Goal: Transaction & Acquisition: Purchase product/service

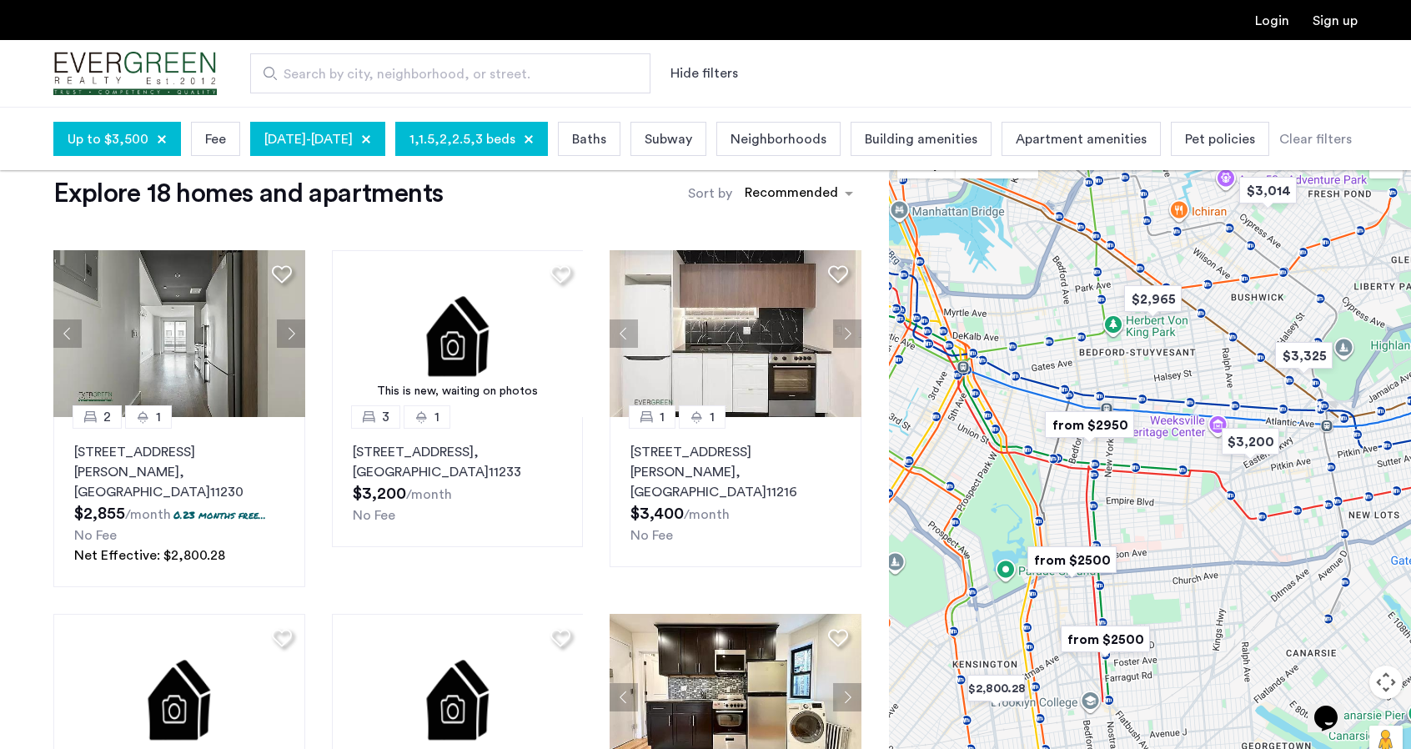
scroll to position [83, 0]
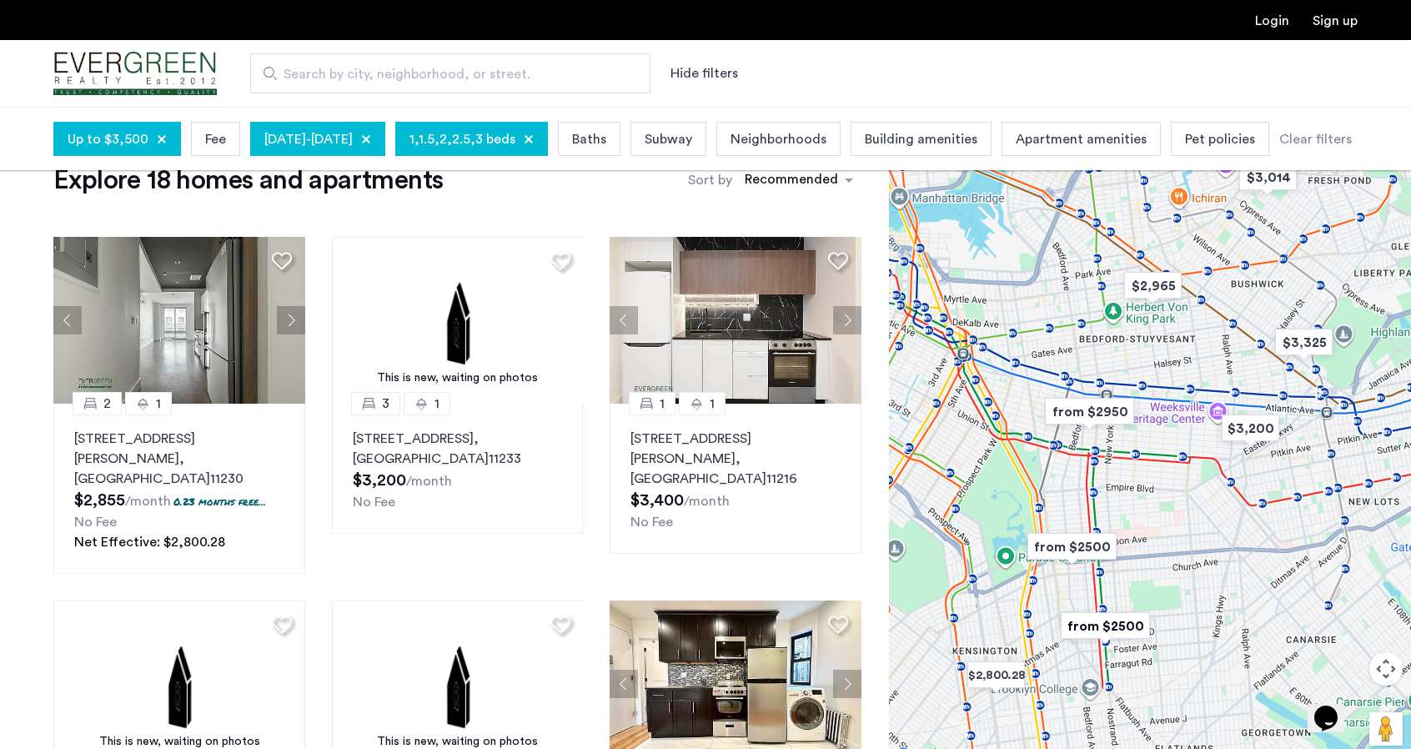
click at [1074, 414] on img "from $2950" at bounding box center [1089, 412] width 103 height 38
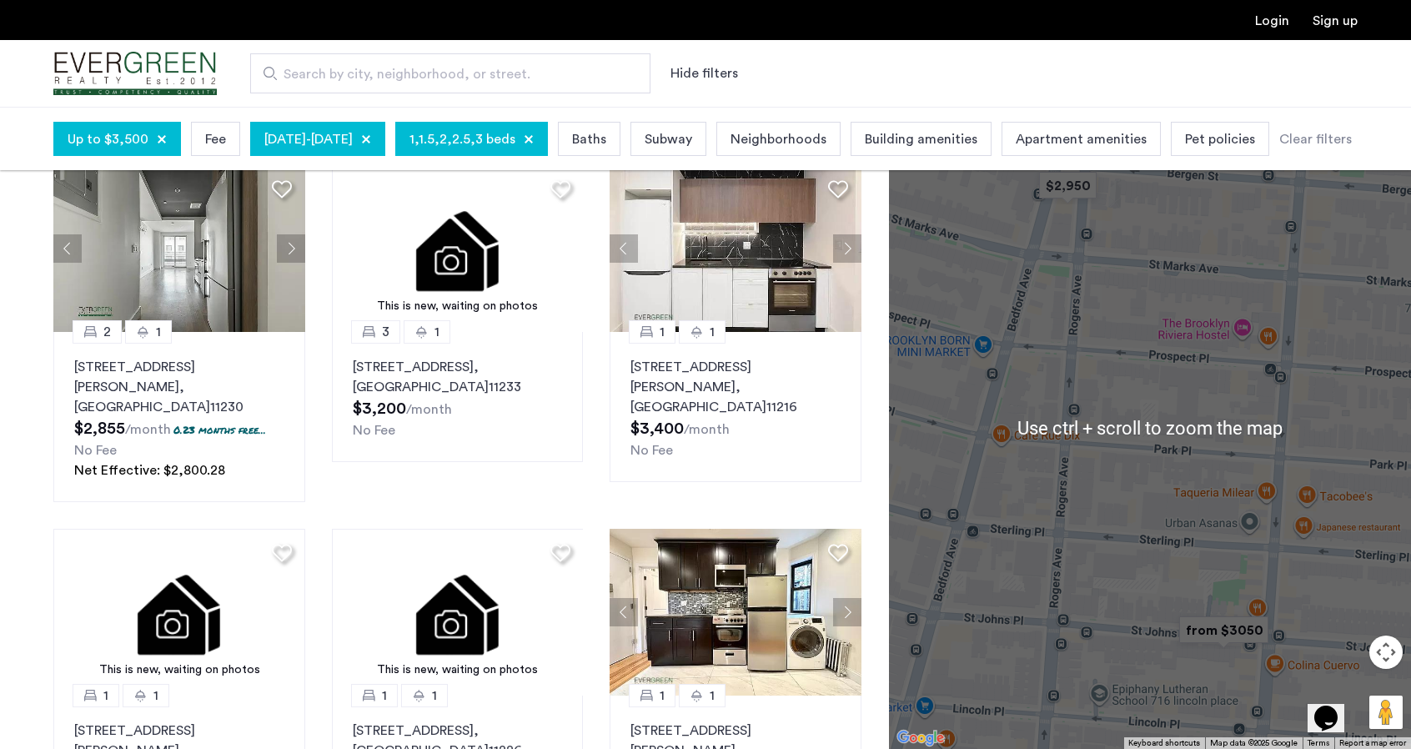
scroll to position [167, 0]
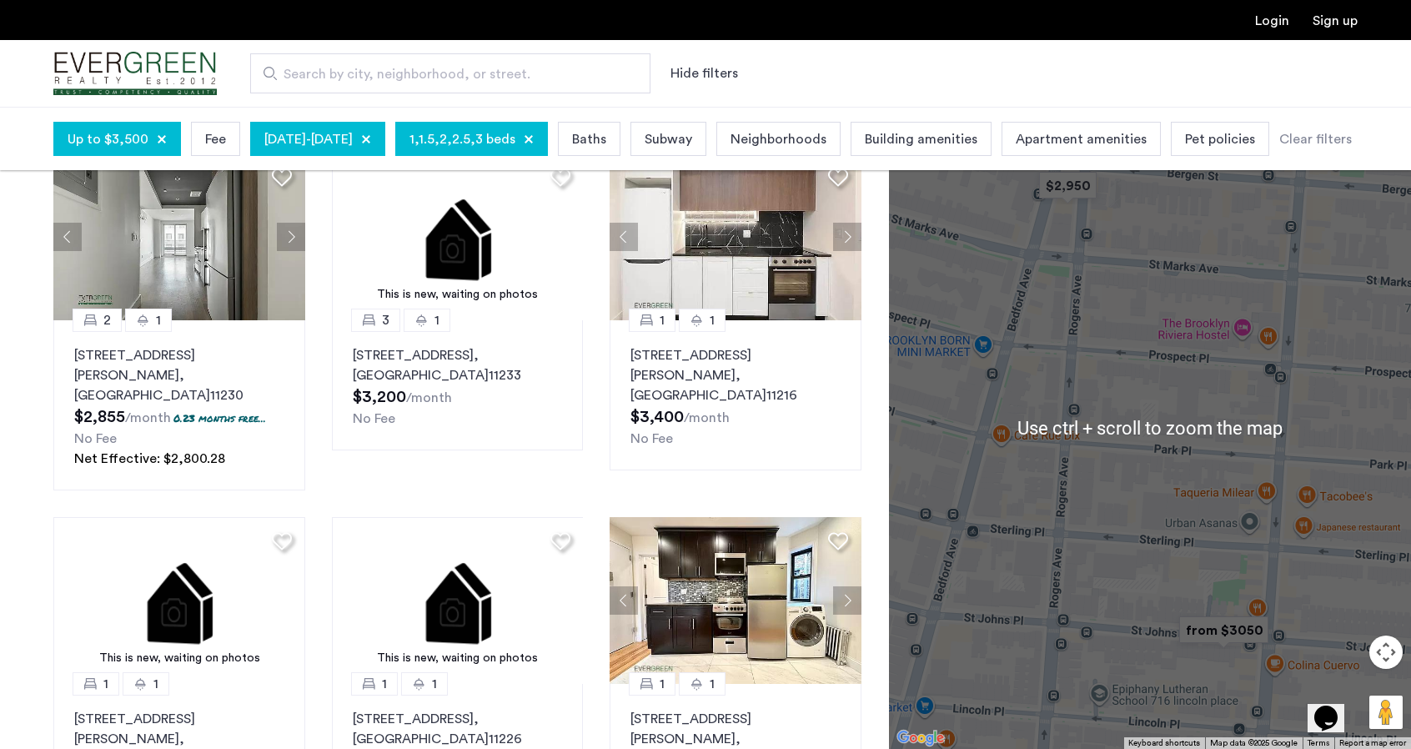
click at [1209, 626] on img "from $3050" at bounding box center [1223, 630] width 103 height 38
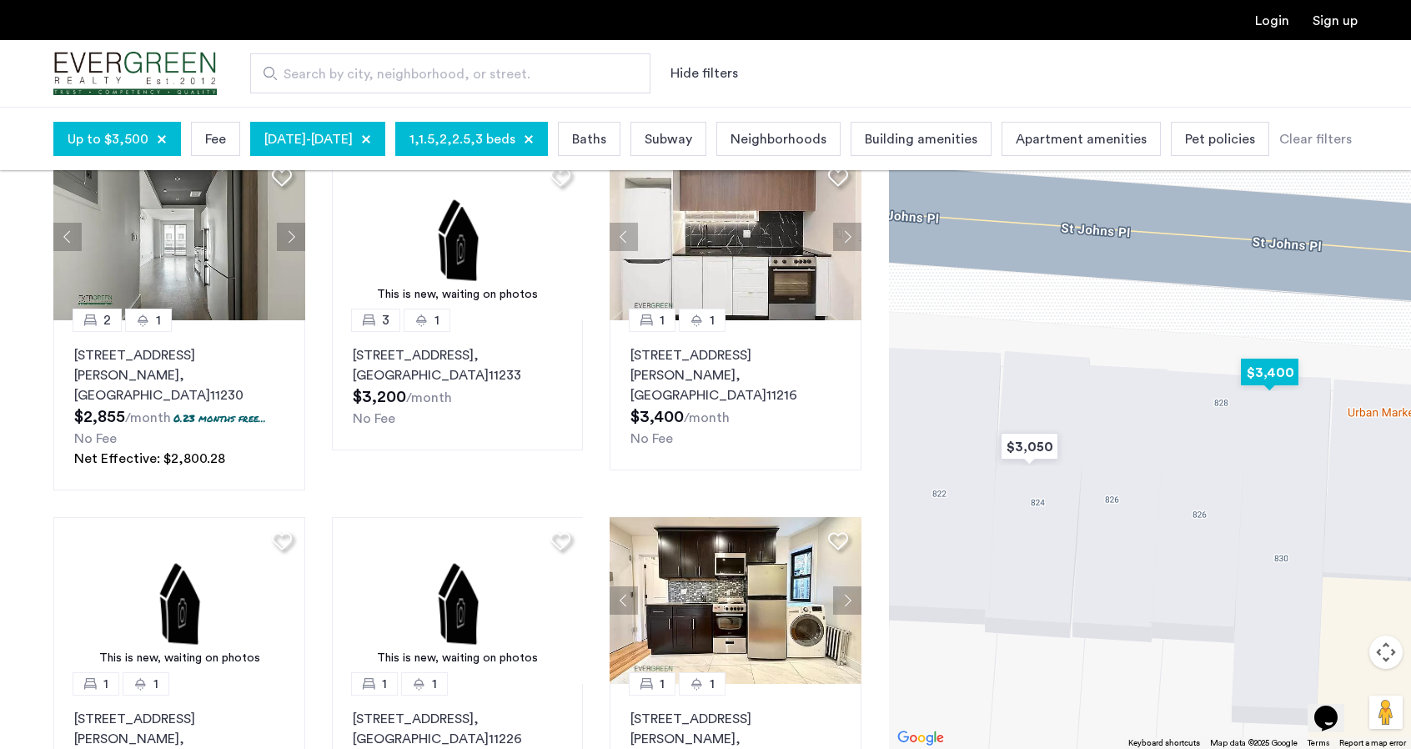
click at [1271, 379] on img "$3,400" at bounding box center [1269, 373] width 71 height 38
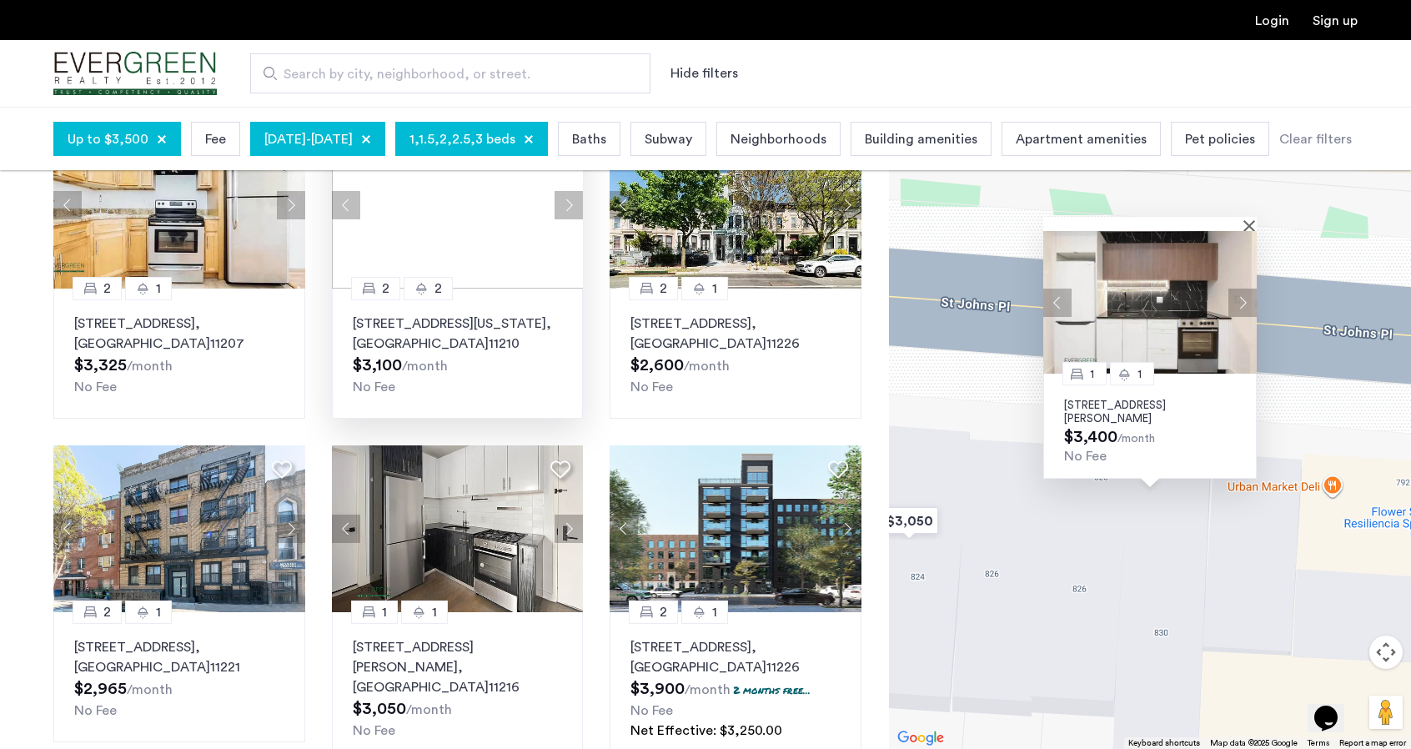
scroll to position [1002, 0]
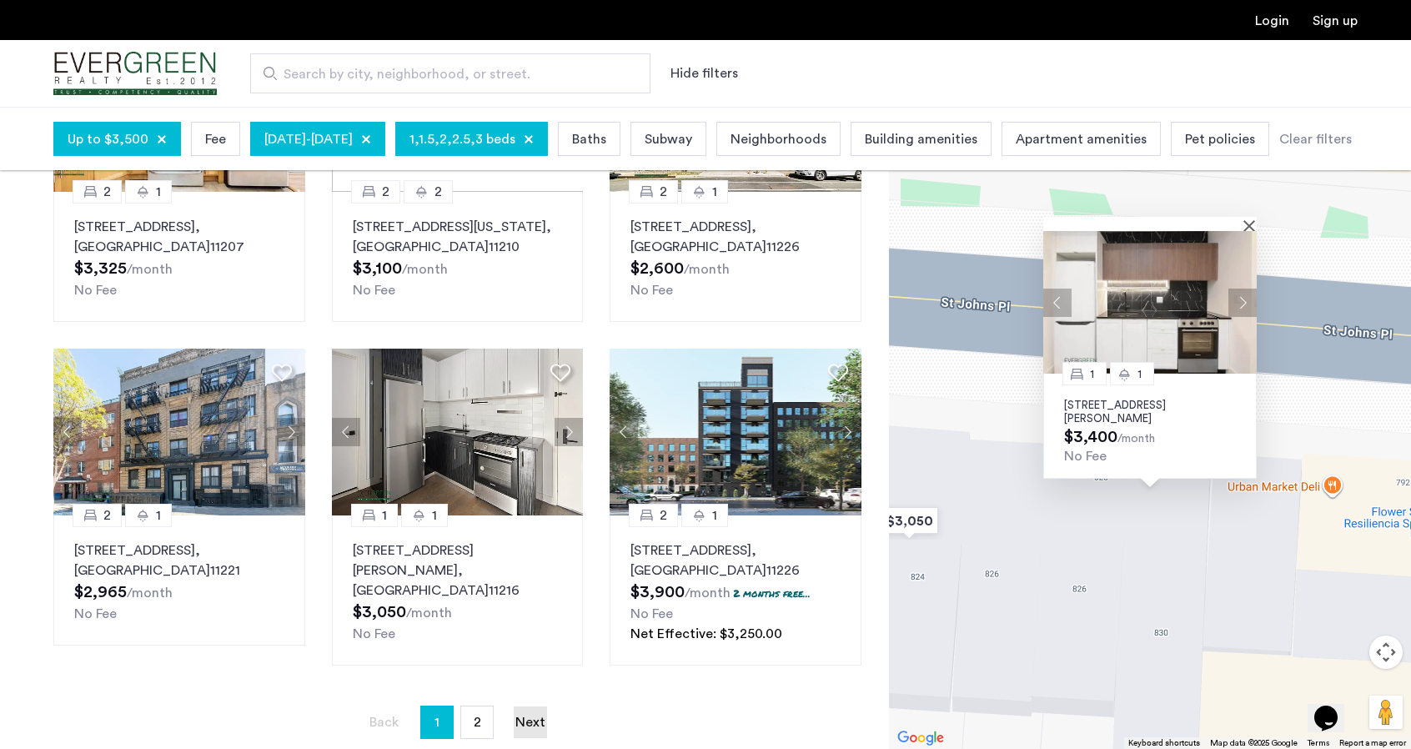
click at [521, 706] on link "Next page" at bounding box center [530, 722] width 33 height 32
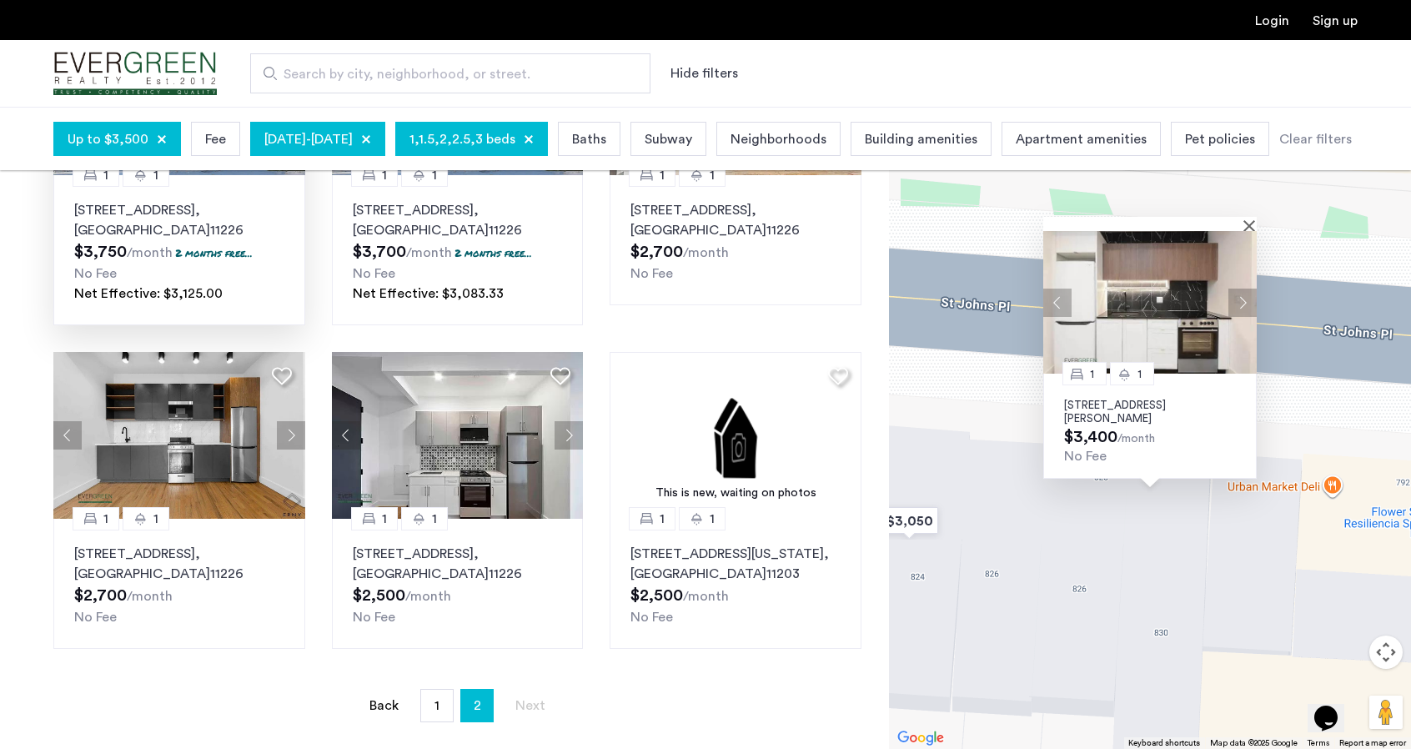
scroll to position [334, 0]
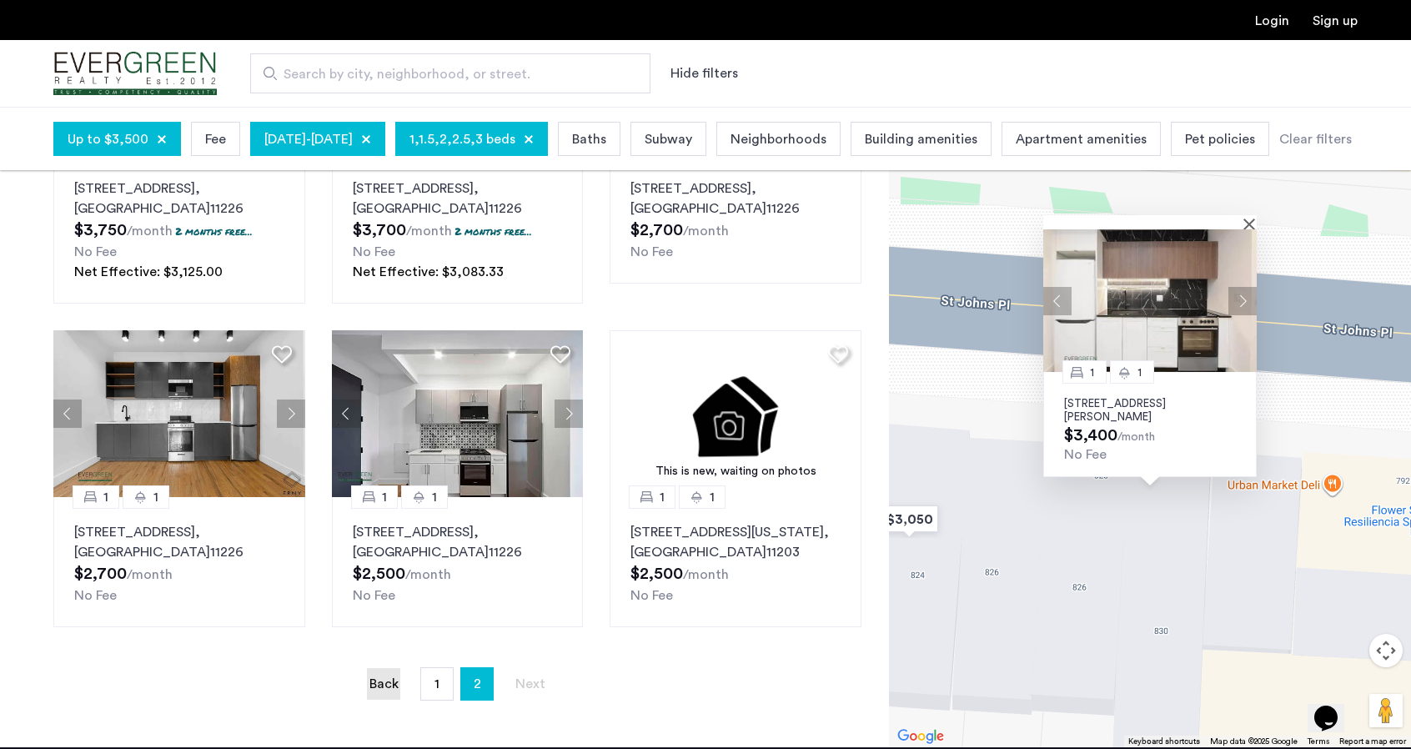
click at [379, 671] on link "Back page" at bounding box center [383, 684] width 33 height 32
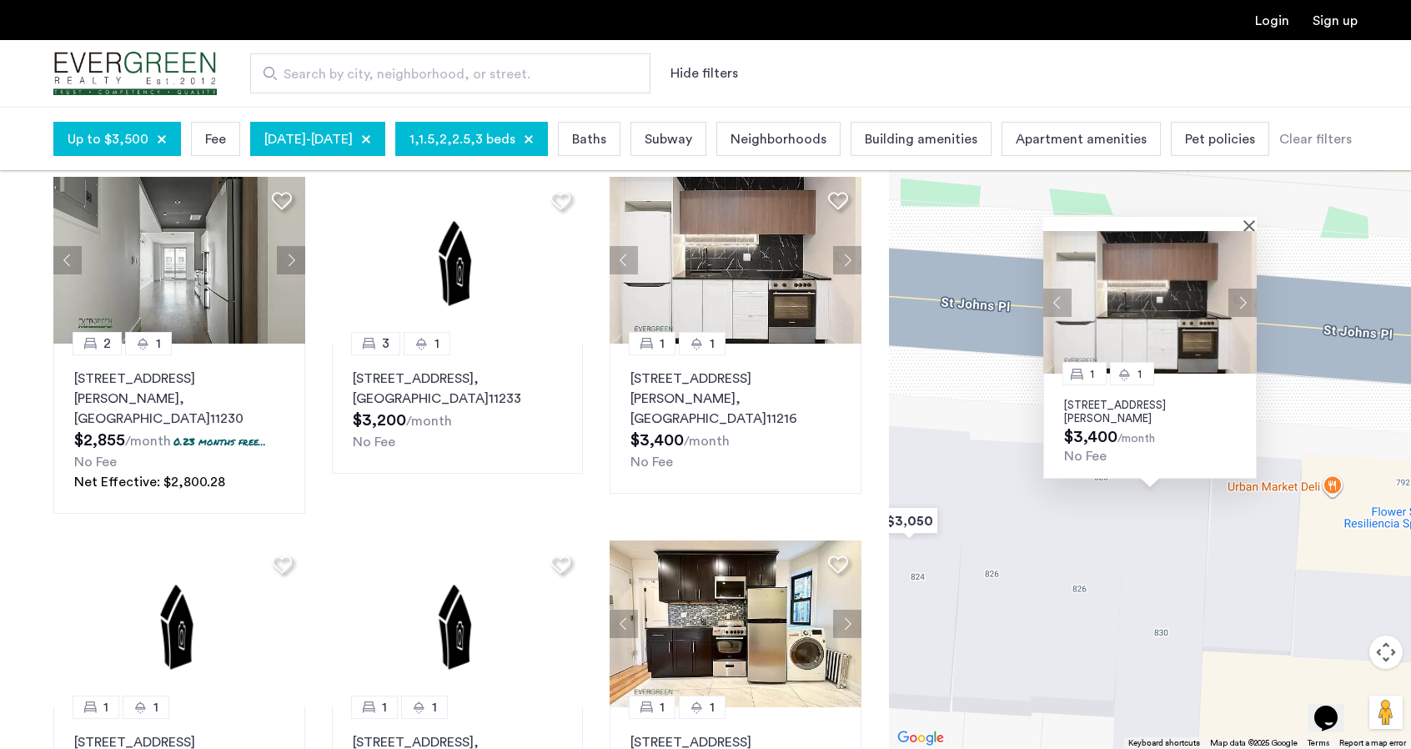
scroll to position [167, 0]
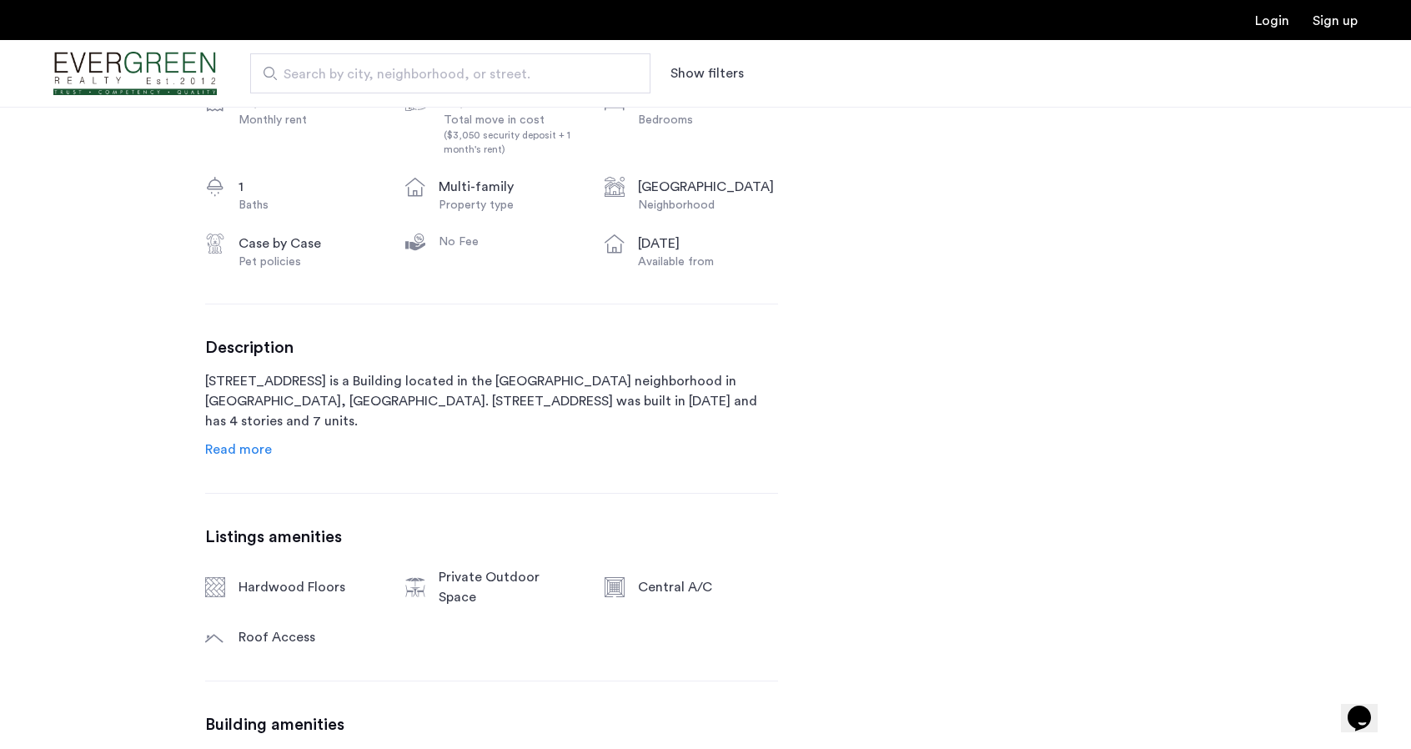
scroll to position [667, 0]
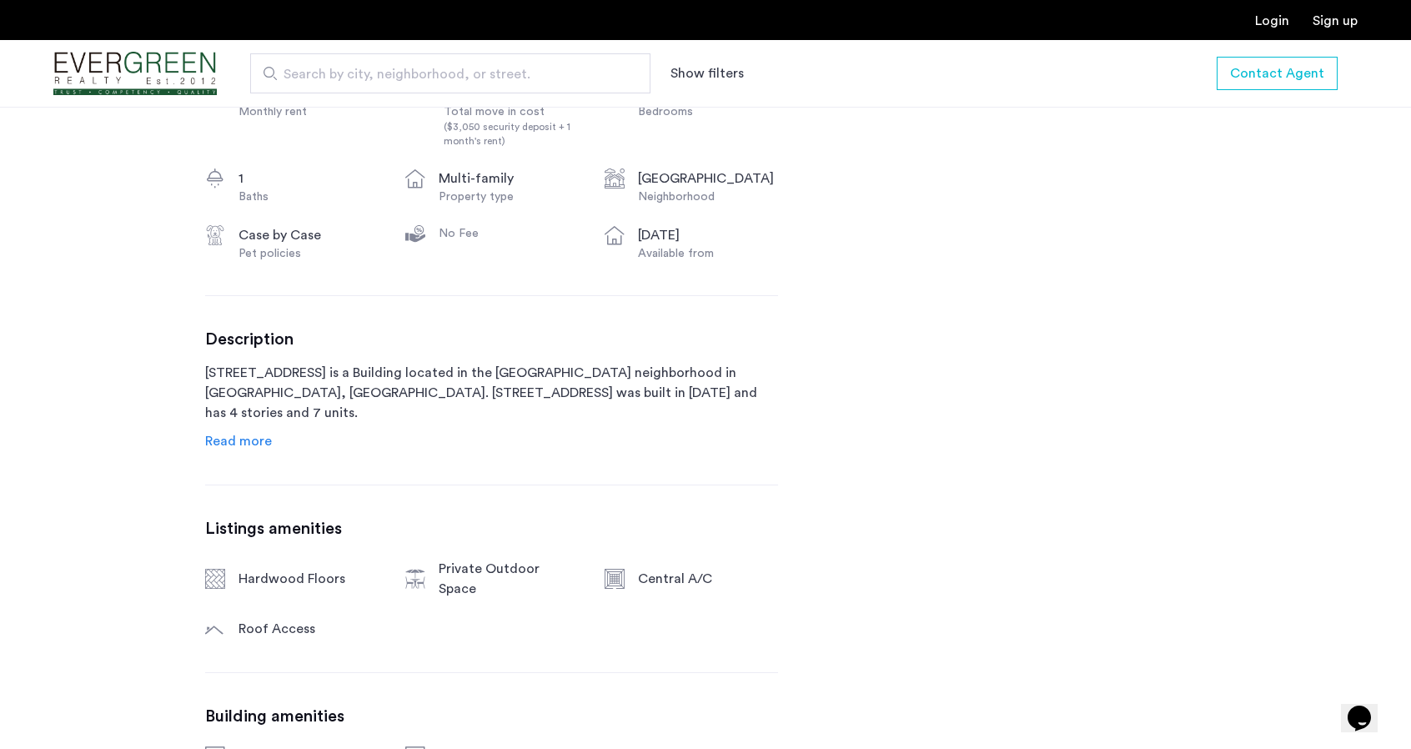
click at [237, 436] on span "Read more" at bounding box center [238, 440] width 67 height 13
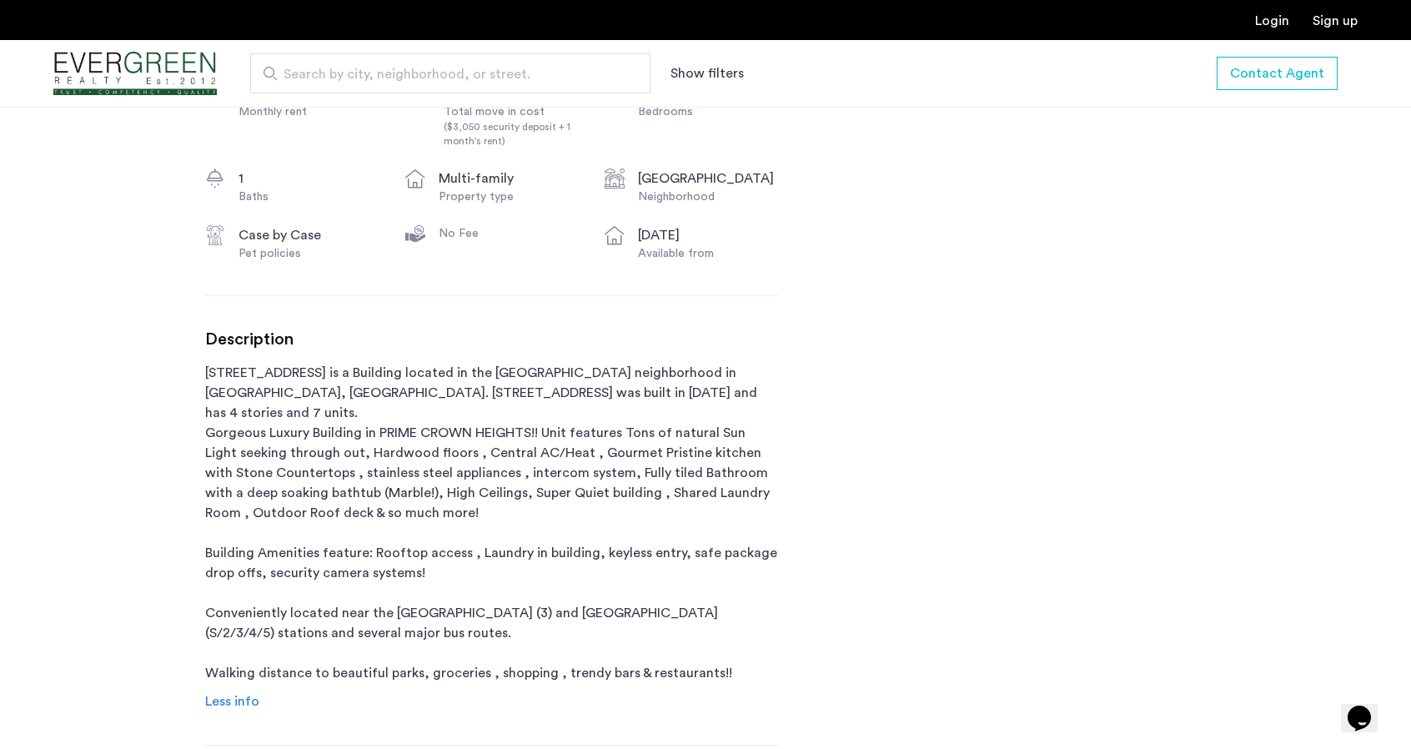
click at [303, 399] on p "[STREET_ADDRESS] is a Building located in the [GEOGRAPHIC_DATA] neighborhood in…" at bounding box center [491, 523] width 573 height 320
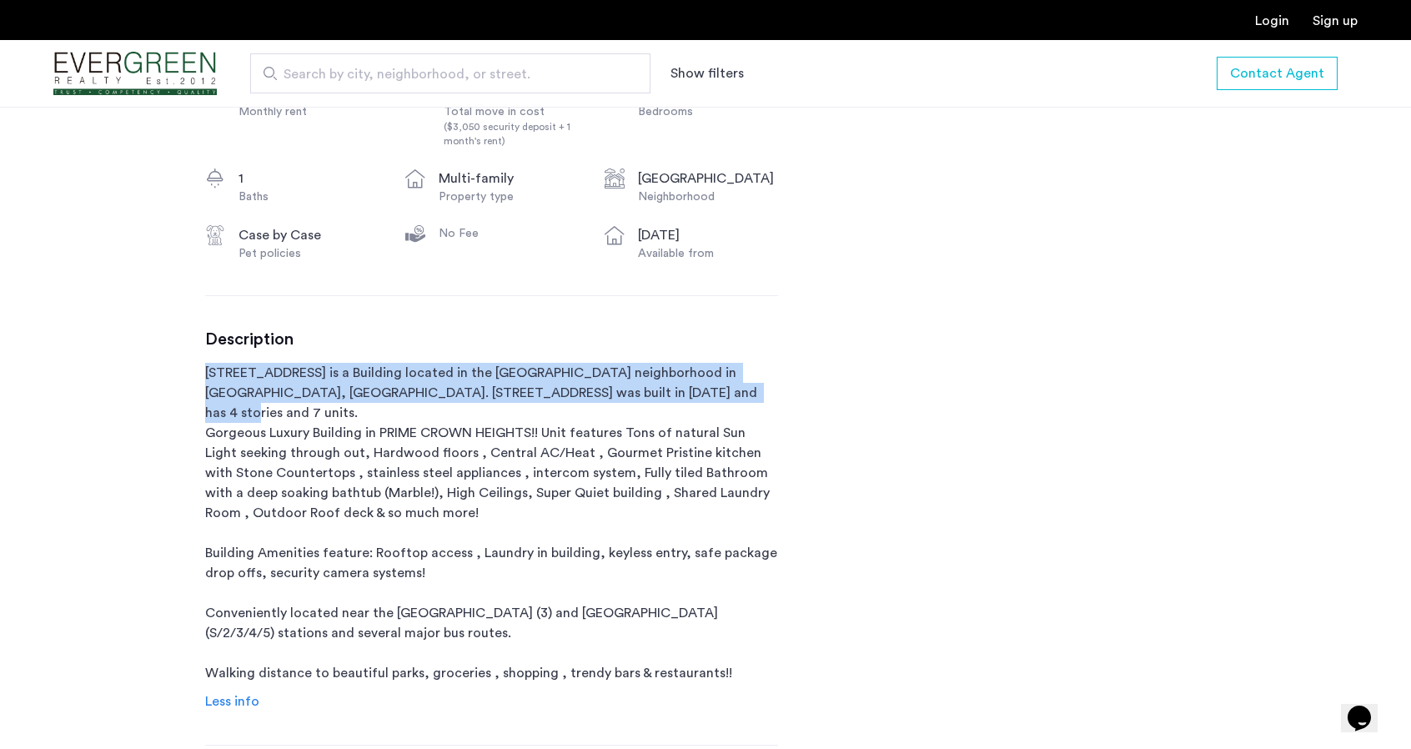
click at [303, 399] on p "[STREET_ADDRESS] is a Building located in the [GEOGRAPHIC_DATA] neighborhood in…" at bounding box center [491, 523] width 573 height 320
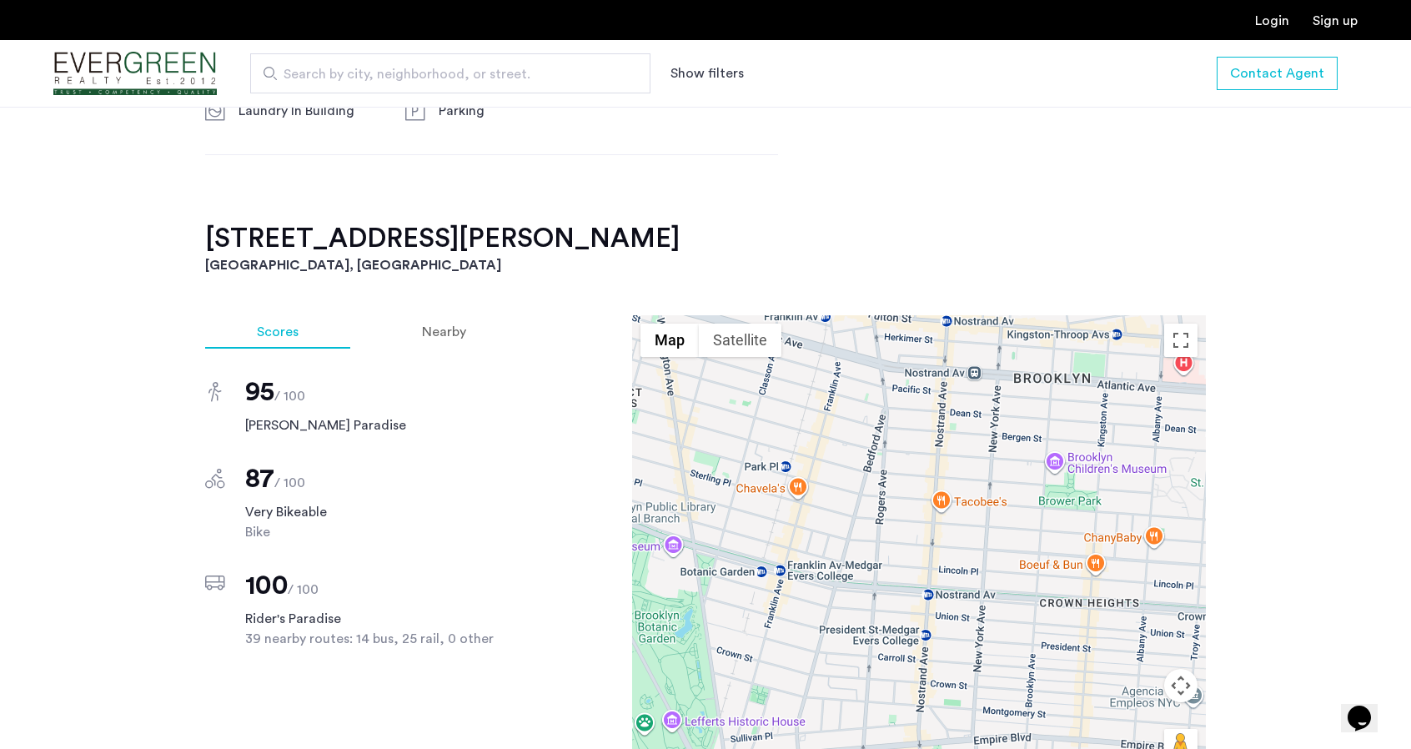
scroll to position [1584, 0]
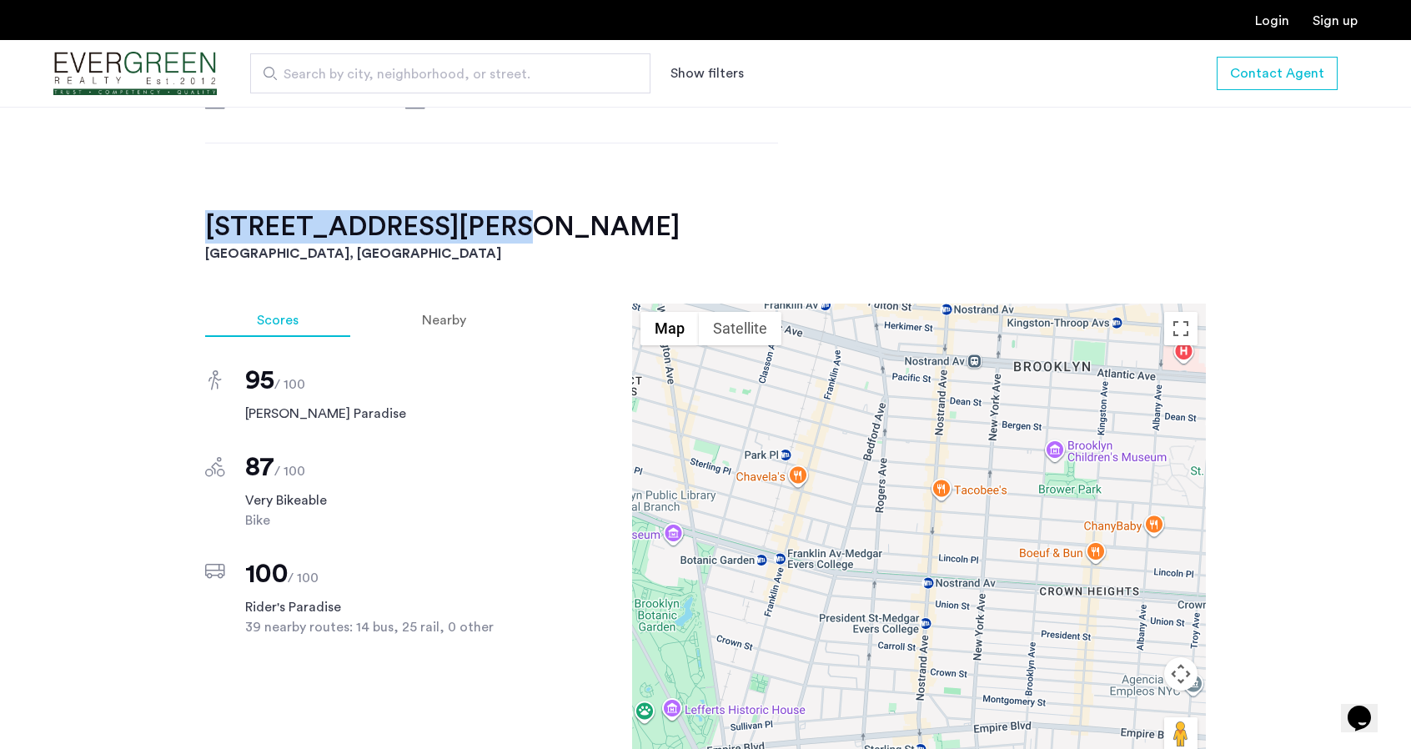
drag, startPoint x: 218, startPoint y: 209, endPoint x: 464, endPoint y: 197, distance: 246.3
click at [464, 210] on h2 "[STREET_ADDRESS][PERSON_NAME]" at bounding box center [705, 226] width 1001 height 33
